Goal: Information Seeking & Learning: Learn about a topic

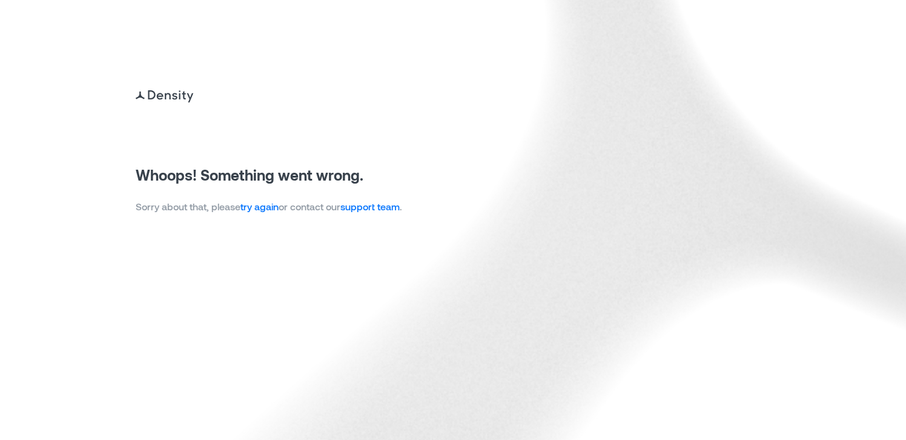
click at [279, 210] on link "try again" at bounding box center [259, 206] width 38 height 12
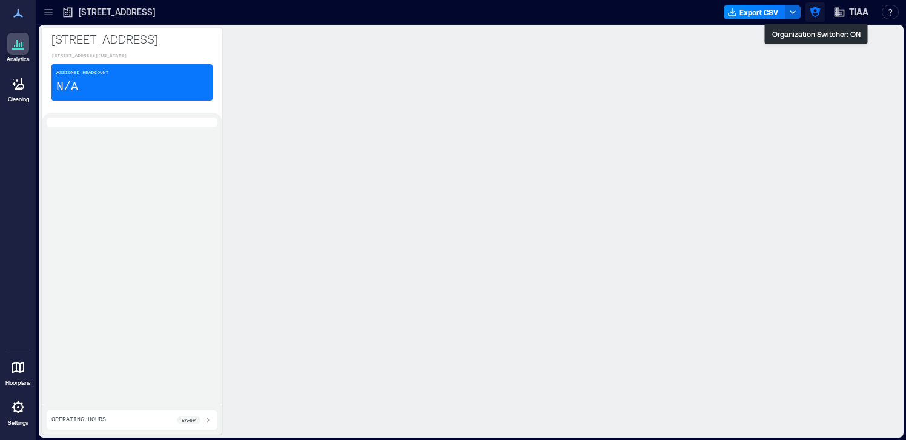
click at [820, 10] on icon "button" at bounding box center [815, 12] width 12 height 12
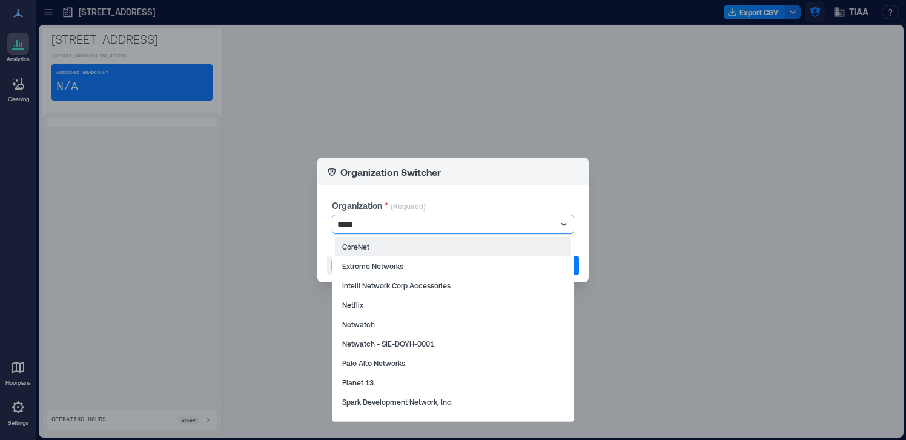
type input "*******"
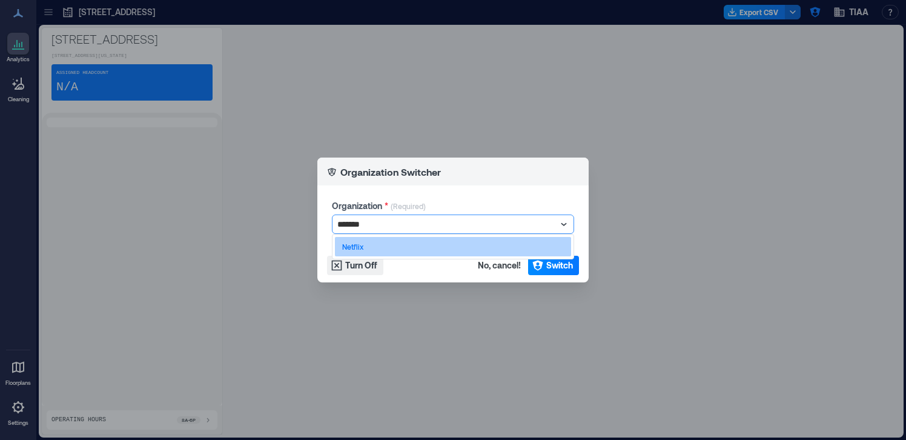
click at [497, 245] on div "Netflix" at bounding box center [453, 246] width 236 height 19
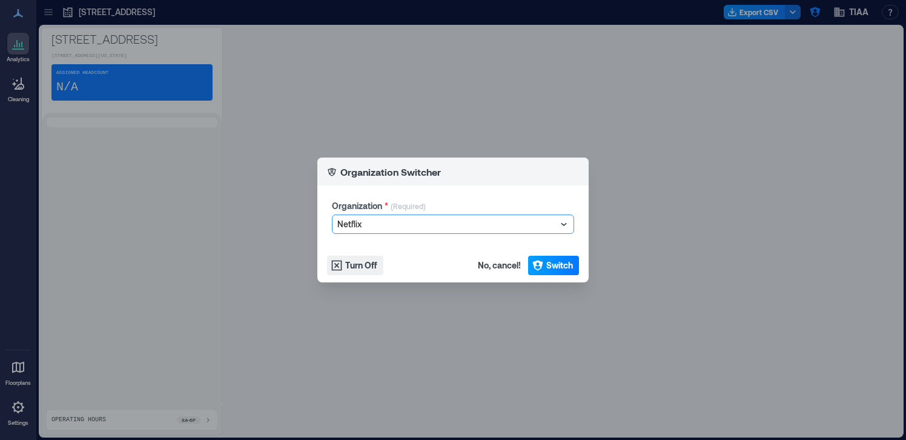
click at [546, 264] on span "Switch" at bounding box center [559, 265] width 27 height 12
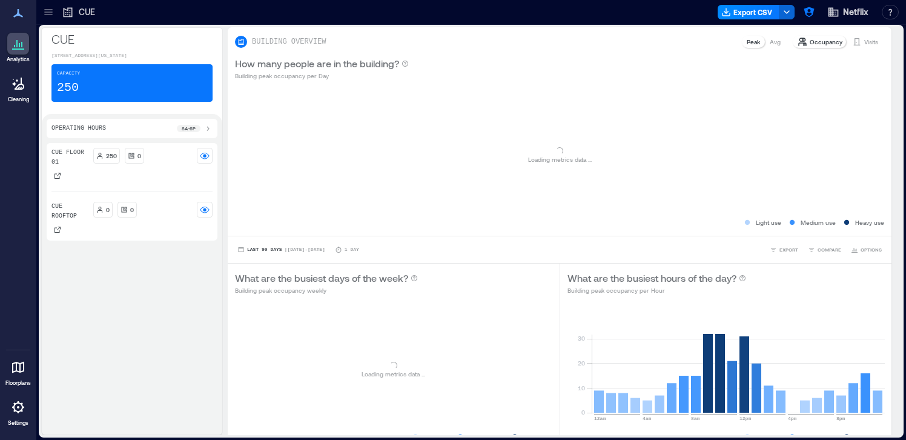
click at [46, 21] on div at bounding box center [48, 11] width 19 height 19
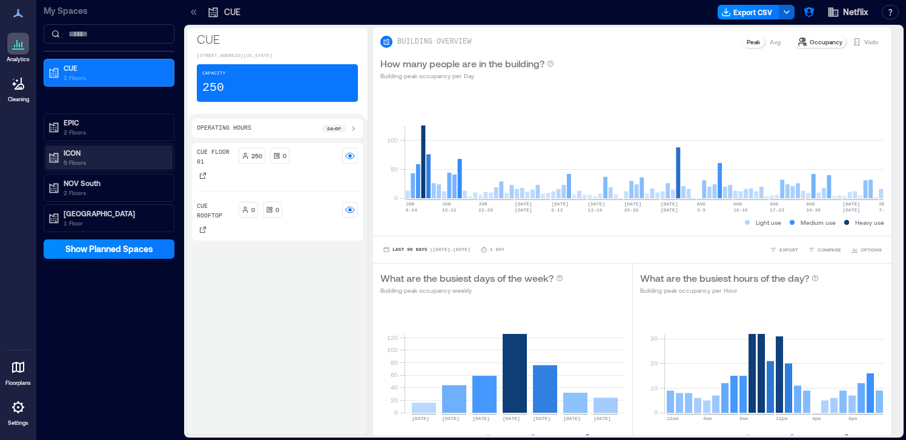
click at [63, 156] on div "ICON 5 Floors" at bounding box center [106, 157] width 117 height 19
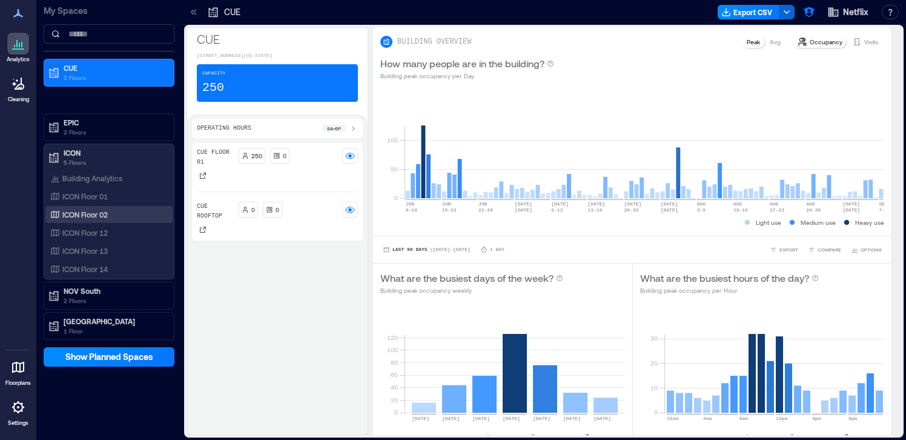
click at [73, 217] on p "ICON Floor 02" at bounding box center [84, 215] width 45 height 10
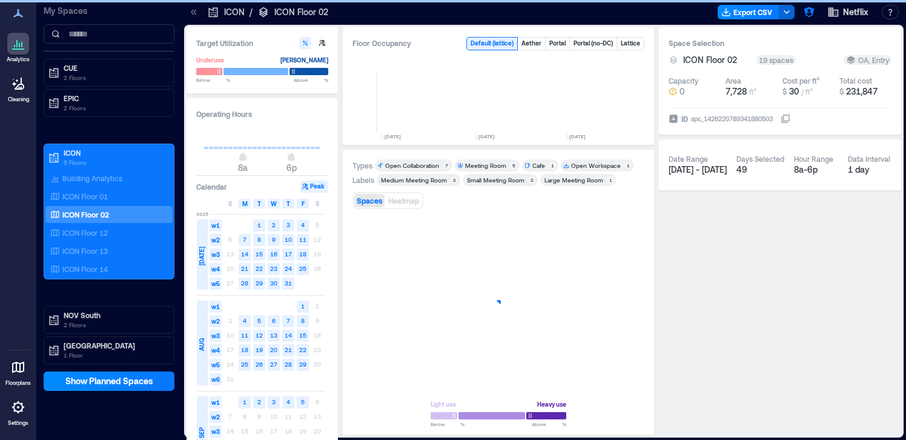
scroll to position [0, 319]
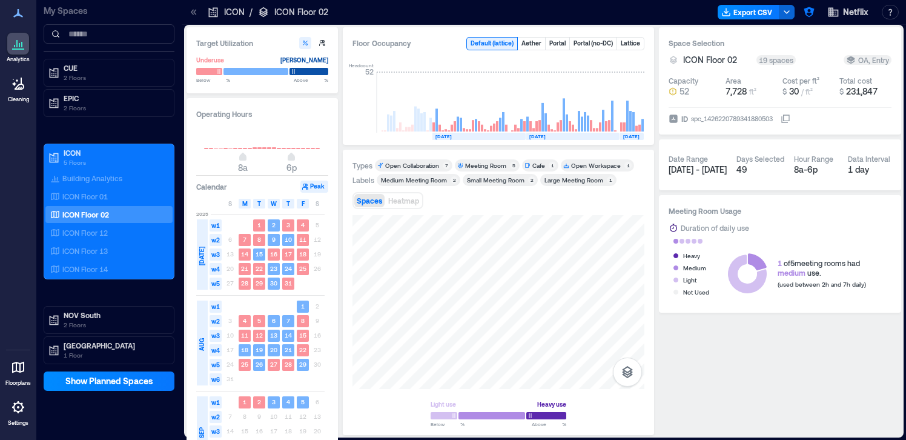
click at [196, 8] on icon at bounding box center [194, 12] width 12 height 12
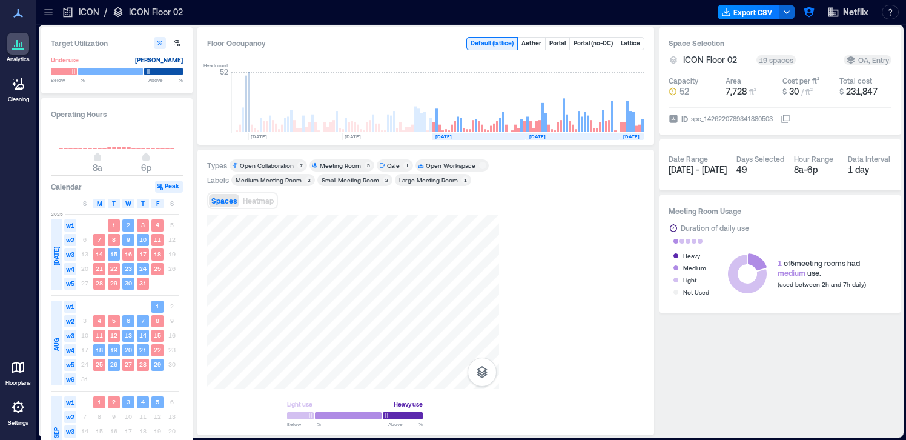
scroll to position [0, 173]
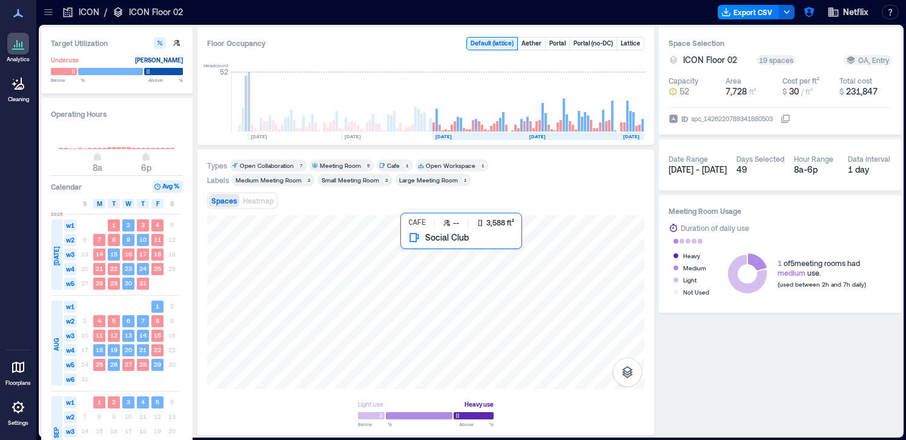
click at [474, 255] on div at bounding box center [425, 302] width 437 height 174
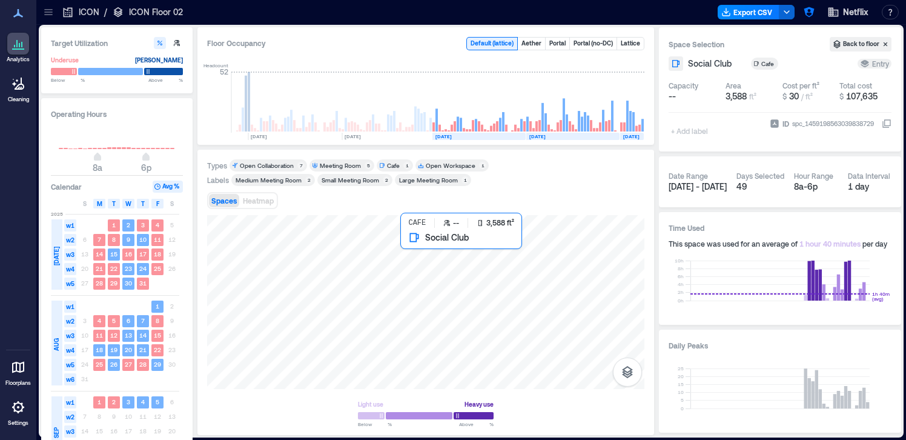
click at [481, 265] on div at bounding box center [425, 302] width 437 height 174
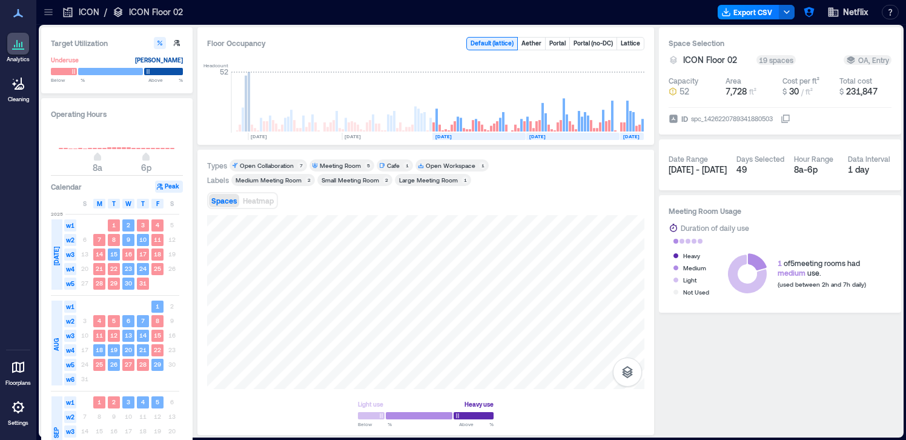
click at [49, 13] on icon at bounding box center [48, 12] width 12 height 12
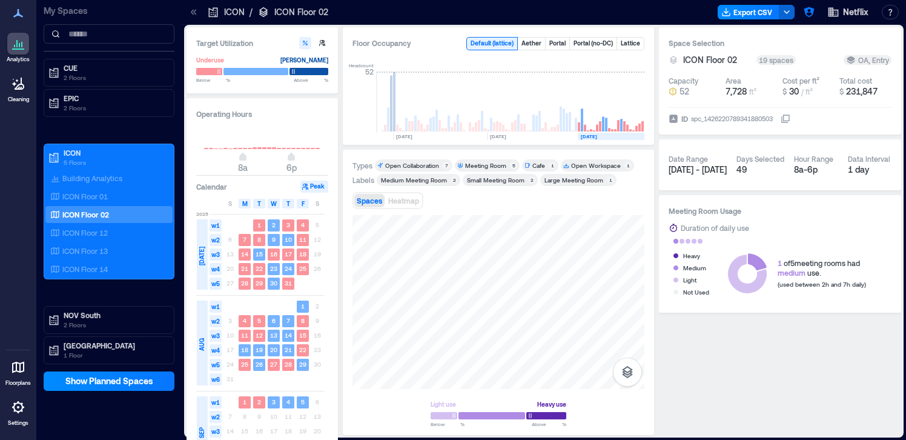
click at [191, 11] on icon at bounding box center [192, 11] width 3 height 5
